Goal: Information Seeking & Learning: Learn about a topic

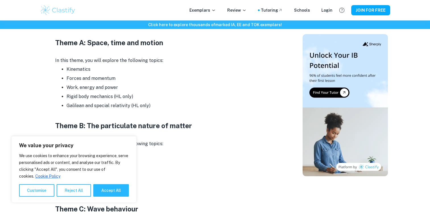
scroll to position [267, 0]
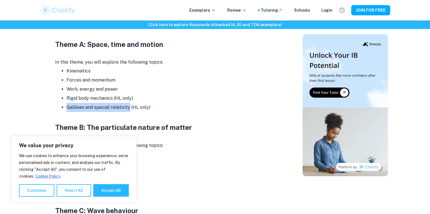
drag, startPoint x: 66, startPoint y: 108, endPoint x: 129, endPoint y: 107, distance: 62.9
click at [129, 107] on ul "Kinematics Forces and momentum Work, energy and power Rigid body mechanics (HL …" at bounding box center [169, 90] width 228 height 46
copy li "Galilean and special relativity"
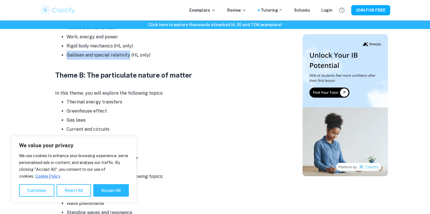
scroll to position [319, 0]
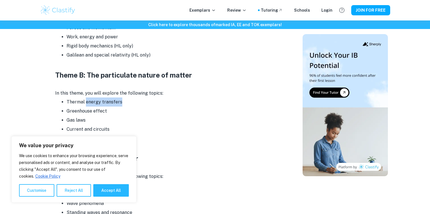
drag, startPoint x: 115, startPoint y: 102, endPoint x: 118, endPoint y: 103, distance: 3.0
click at [119, 103] on li "Thermal energy transfers" at bounding box center [175, 102] width 216 height 9
click at [118, 103] on li "Thermal energy transfers" at bounding box center [175, 102] width 216 height 9
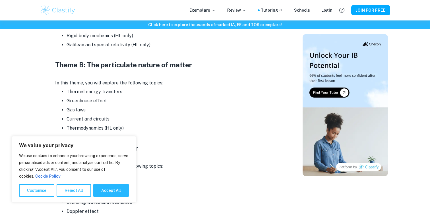
scroll to position [334, 0]
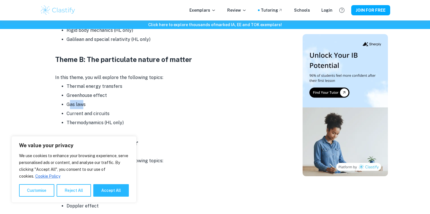
drag, startPoint x: 68, startPoint y: 104, endPoint x: 84, endPoint y: 104, distance: 15.4
click at [84, 104] on li "Gas laws" at bounding box center [175, 104] width 216 height 9
drag, startPoint x: 62, startPoint y: 118, endPoint x: 98, endPoint y: 118, distance: 36.1
click at [98, 118] on ul "Thermal energy transfers Greenhouse effect Gas laws Current and circuits Thermo…" at bounding box center [169, 105] width 228 height 46
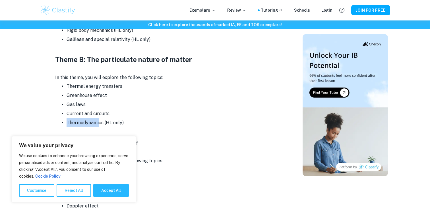
click at [98, 118] on li "Thermodynamics (HL only)" at bounding box center [175, 122] width 216 height 9
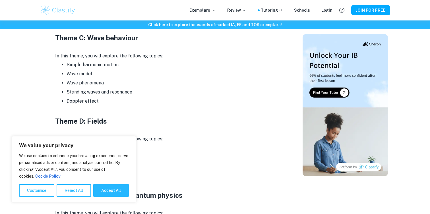
scroll to position [439, 0]
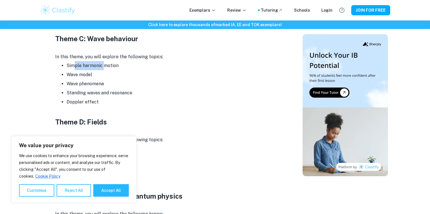
drag, startPoint x: 75, startPoint y: 62, endPoint x: 105, endPoint y: 62, distance: 29.6
click at [105, 62] on li "Simple harmonic motion" at bounding box center [175, 65] width 216 height 9
drag, startPoint x: 63, startPoint y: 89, endPoint x: 135, endPoint y: 92, distance: 72.0
click at [135, 92] on ul "Simple harmonic motion Wave model Wave phenomena Standing waves and resonance D…" at bounding box center [169, 84] width 228 height 46
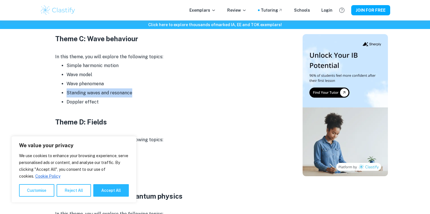
click at [135, 92] on li "Standing waves and resonance" at bounding box center [175, 92] width 216 height 9
drag, startPoint x: 99, startPoint y: 105, endPoint x: 34, endPoint y: 105, distance: 65.1
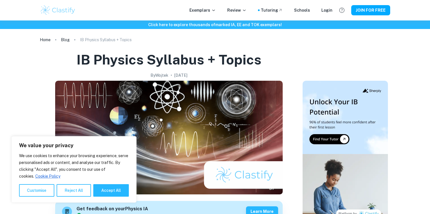
scroll to position [0, 0]
